Goal: Information Seeking & Learning: Compare options

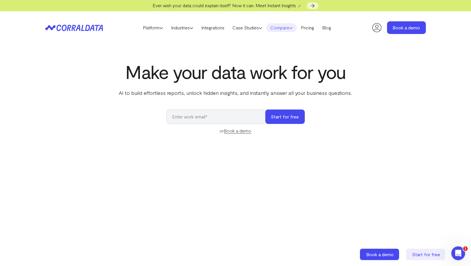
click at [291, 29] on link "Compare" at bounding box center [281, 27] width 31 height 9
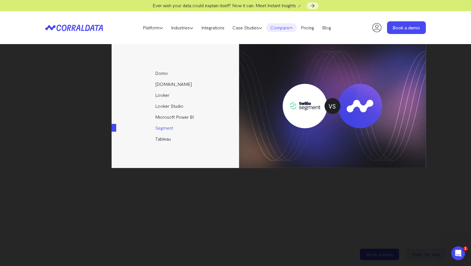
click at [162, 130] on link "Segment" at bounding box center [176, 128] width 128 height 11
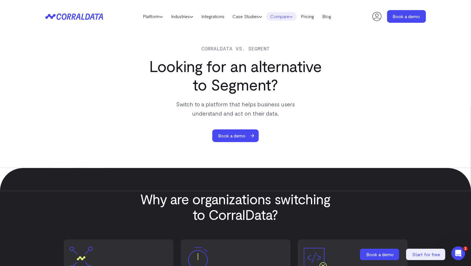
click at [291, 17] on link "Compare" at bounding box center [281, 16] width 31 height 9
click at [67, 13] on icon at bounding box center [74, 16] width 58 height 7
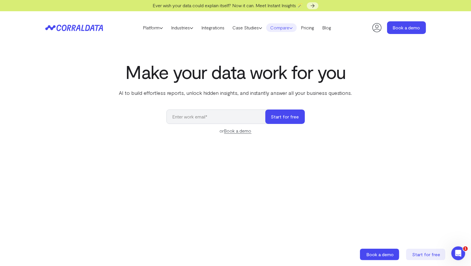
click at [291, 27] on link "Compare" at bounding box center [281, 27] width 31 height 9
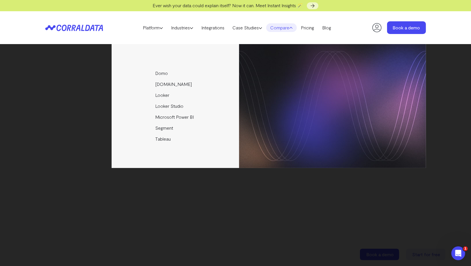
click at [291, 27] on link "Compare" at bounding box center [281, 27] width 31 height 9
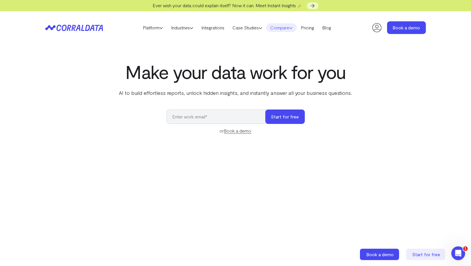
click at [291, 27] on link "Compare" at bounding box center [281, 27] width 31 height 9
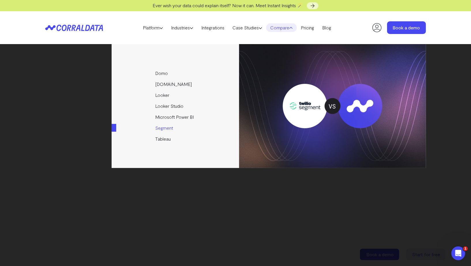
click at [165, 126] on link "Segment" at bounding box center [176, 128] width 128 height 11
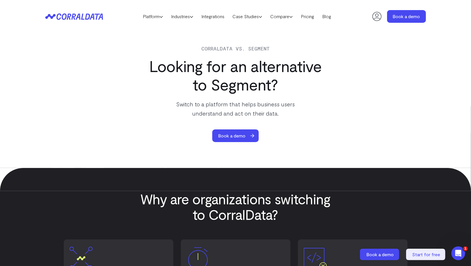
click at [66, 17] on icon at bounding box center [70, 16] width 28 height 6
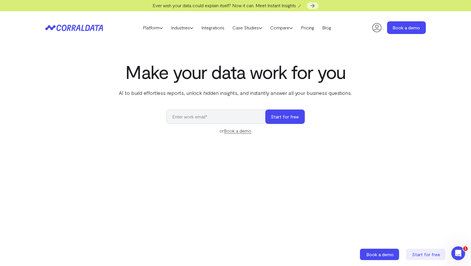
click at [85, 25] on icon at bounding box center [74, 28] width 58 height 7
click at [291, 28] on link "Compare" at bounding box center [281, 27] width 31 height 9
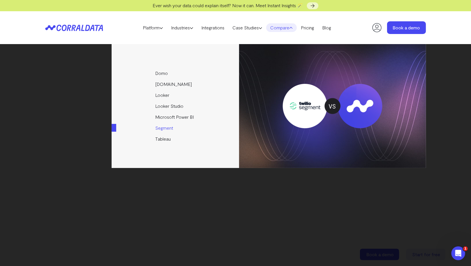
click at [172, 127] on link "Segment" at bounding box center [176, 128] width 128 height 11
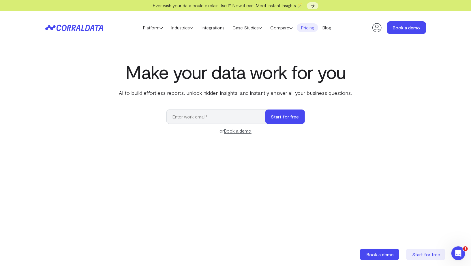
click at [312, 29] on link "Pricing" at bounding box center [307, 27] width 21 height 9
click at [330, 27] on link "Blog" at bounding box center [326, 27] width 17 height 9
click at [376, 29] on icon at bounding box center [377, 28] width 12 height 12
click at [293, 30] on link "Compare" at bounding box center [281, 27] width 31 height 9
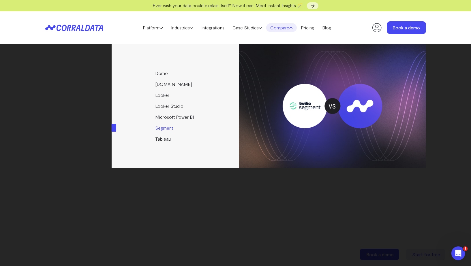
click at [165, 130] on link "Segment" at bounding box center [176, 128] width 128 height 11
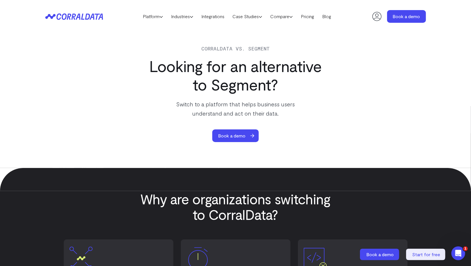
click at [317, 54] on div "Corraldata vs. Segment Looking for an alternative to Segment? Switch to a platf…" at bounding box center [235, 93] width 187 height 98
click at [76, 15] on icon at bounding box center [74, 16] width 58 height 7
